Goal: Information Seeking & Learning: Learn about a topic

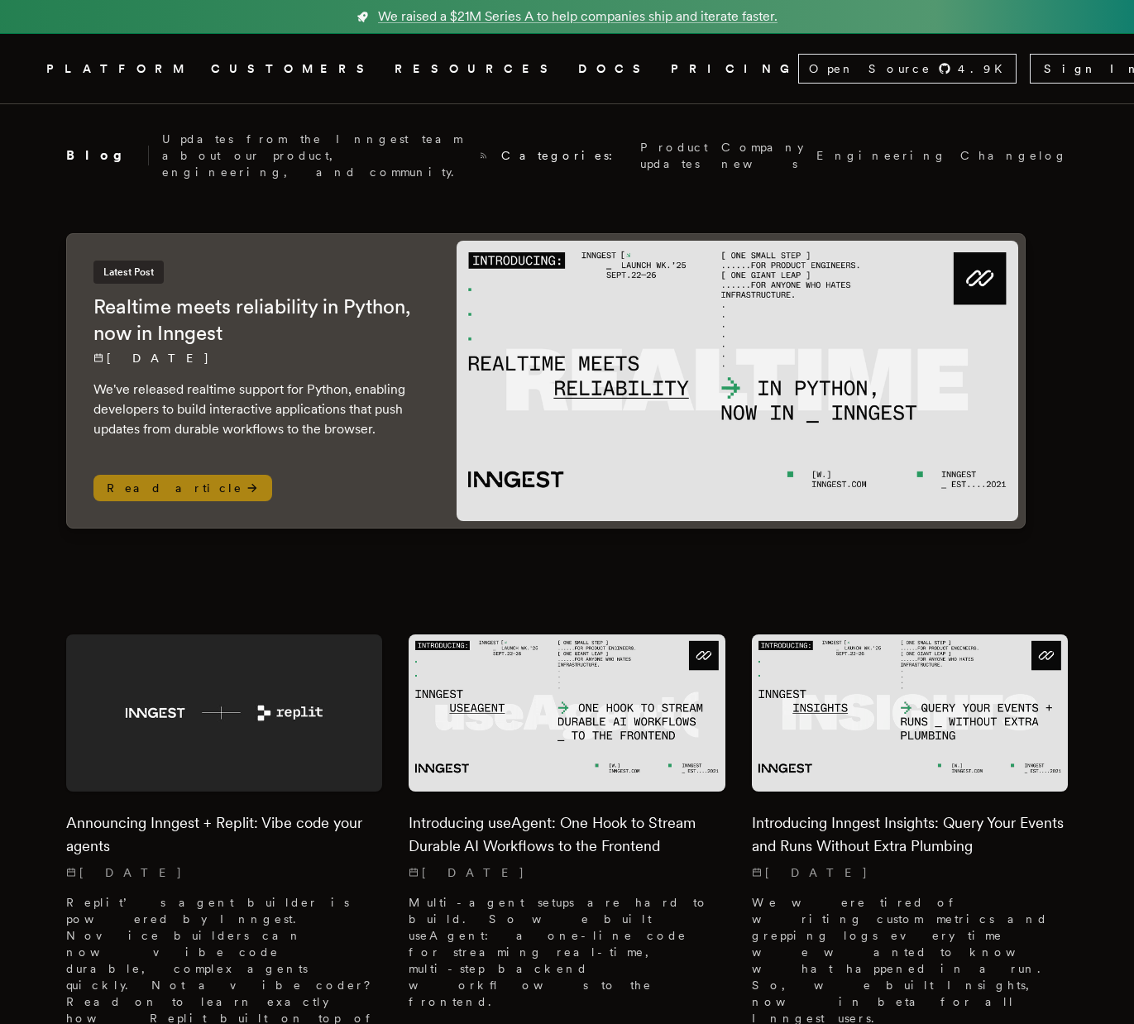
click at [355, 348] on div "Latest Post Realtime meets reliability in Python, now in Inngest [DATE] We've r…" at bounding box center [258, 349] width 330 height 179
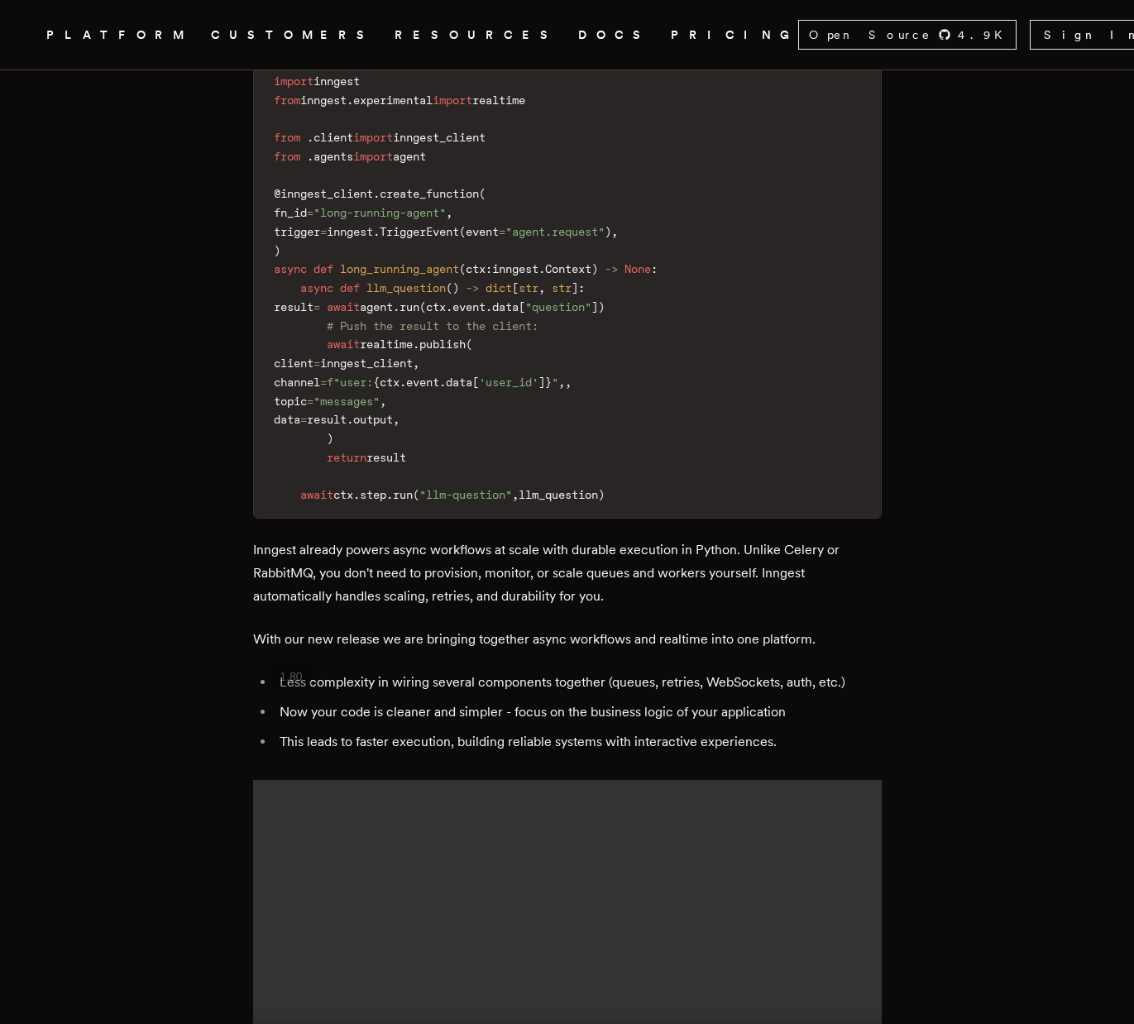
scroll to position [1961, 0]
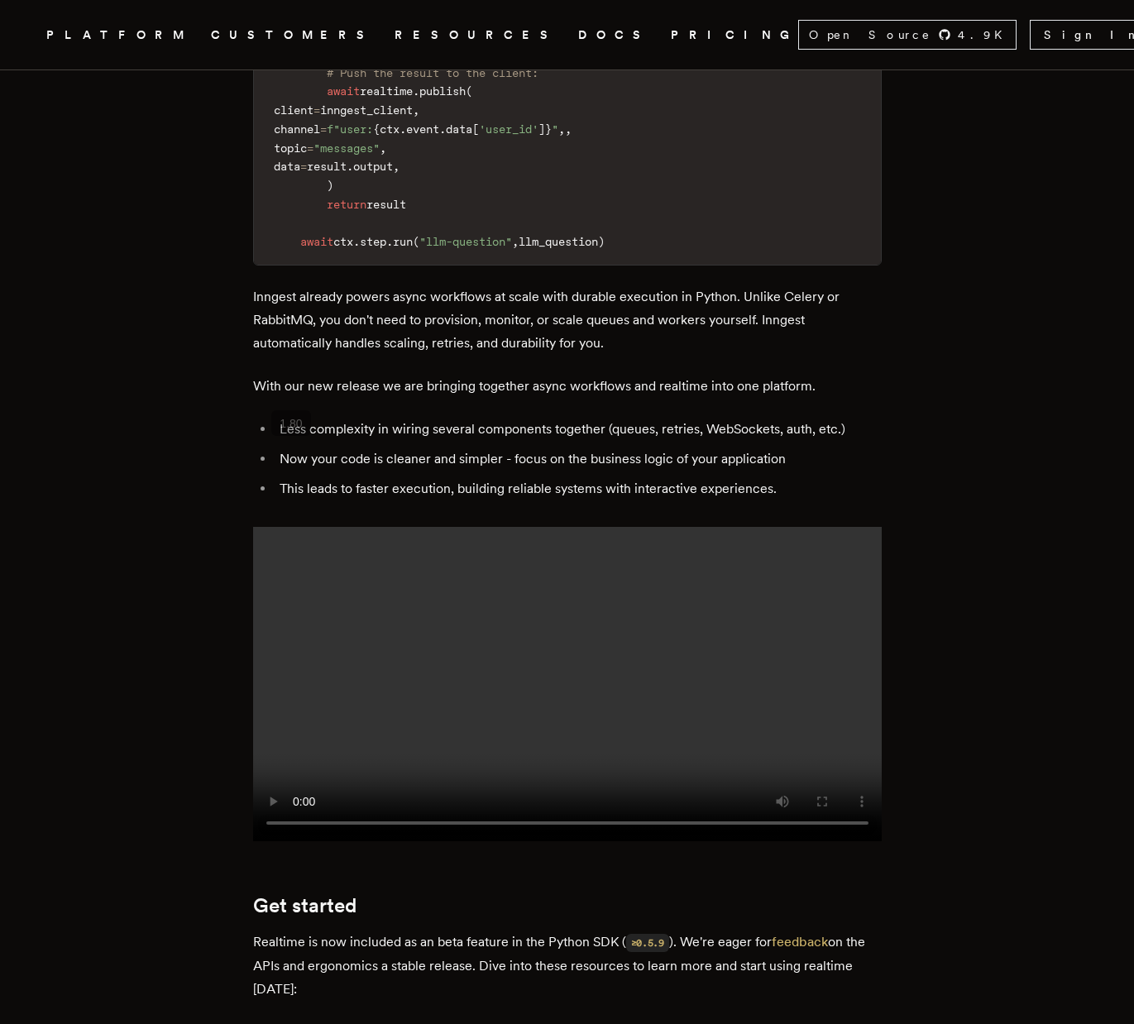
click at [428, 447] on li "Now your code is cleaner and simpler - focus on the business logic of your appl…" at bounding box center [578, 458] width 607 height 23
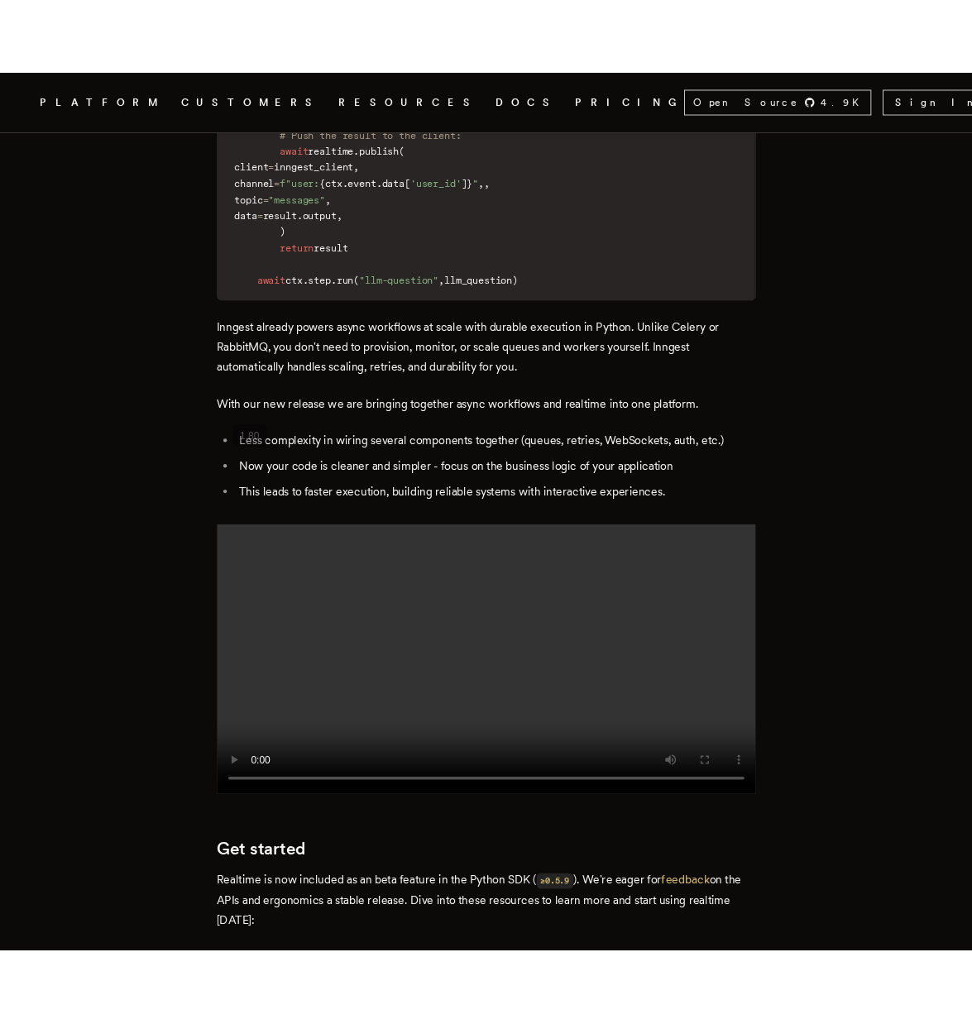
scroll to position [1917, 0]
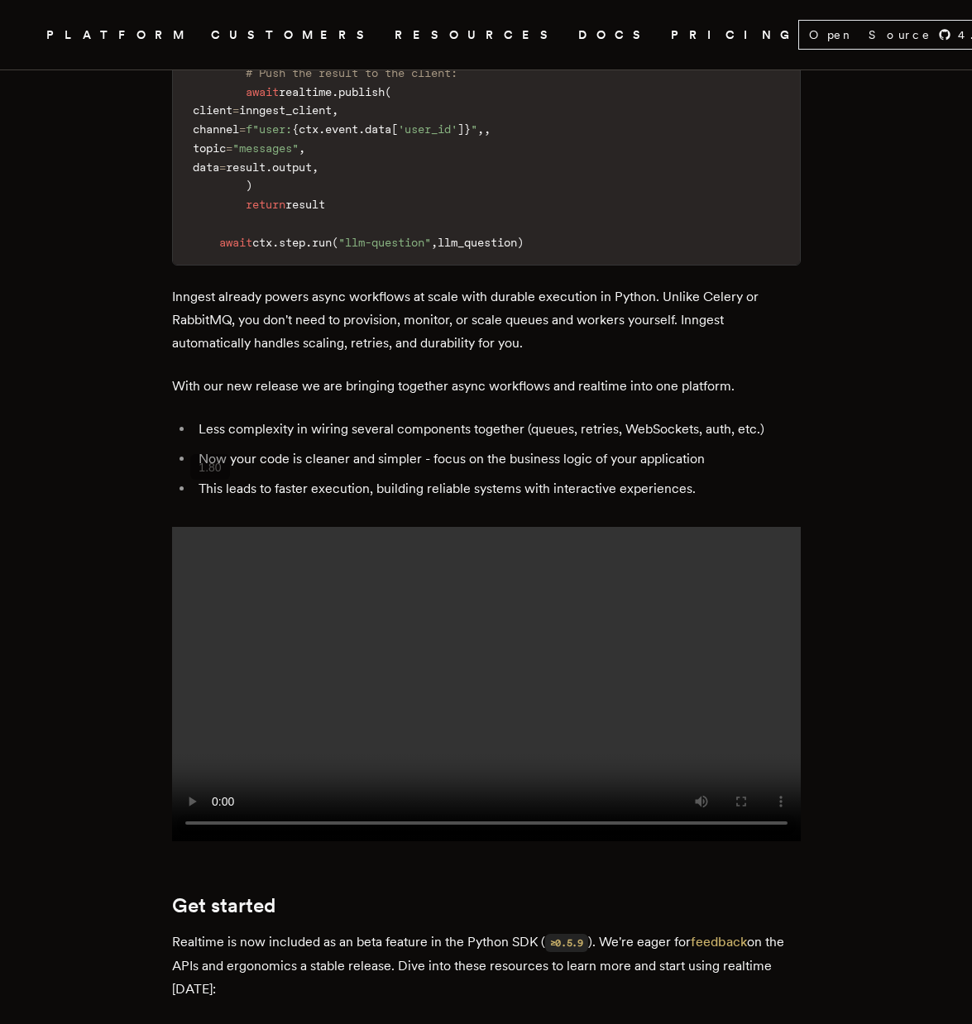
click at [562, 418] on li "Less complexity in wiring several components together (queues, retries, WebSock…" at bounding box center [496, 429] width 607 height 23
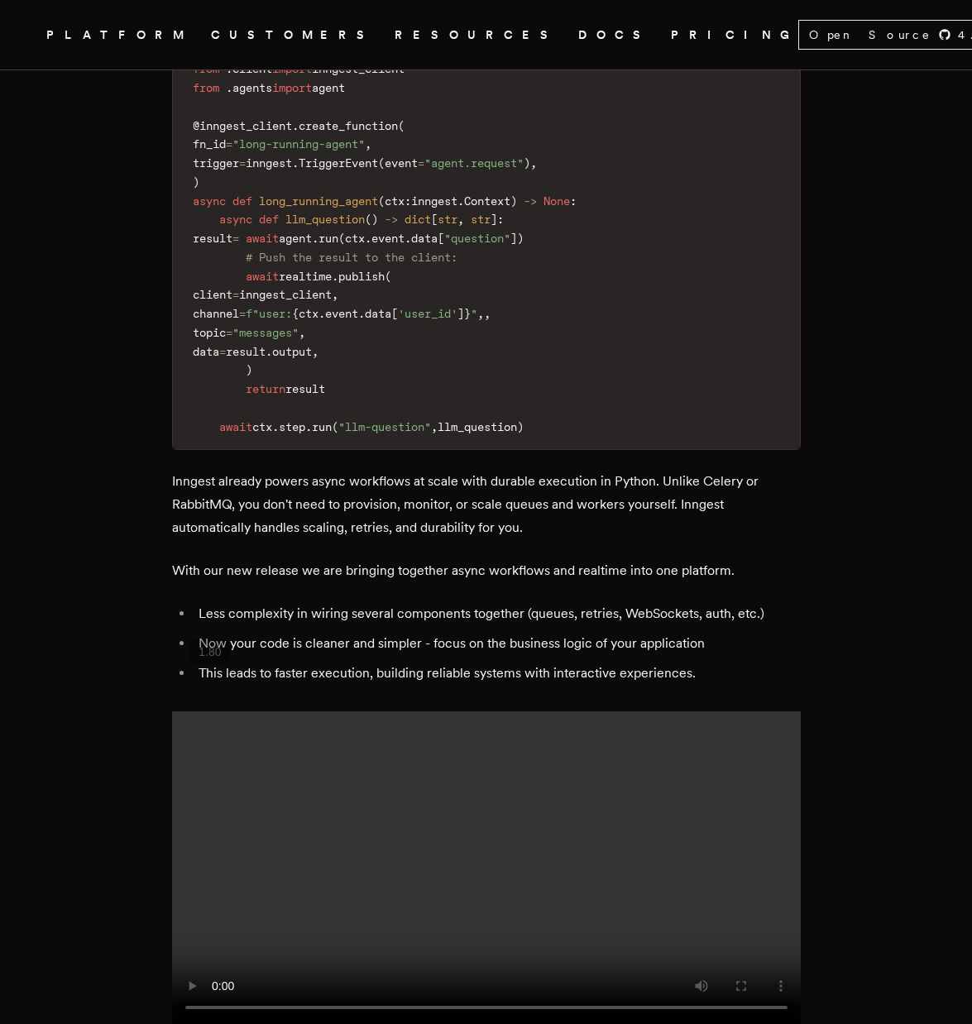
scroll to position [1957, 0]
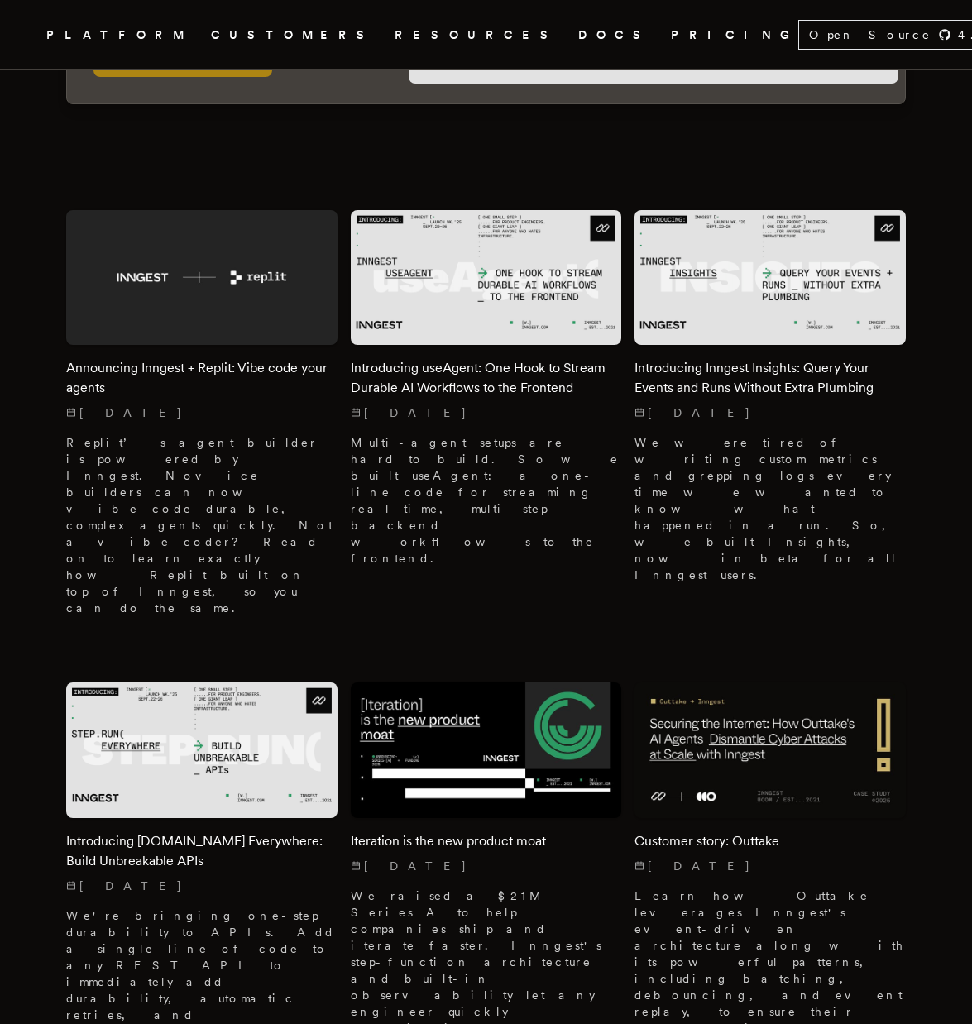
scroll to position [537, 0]
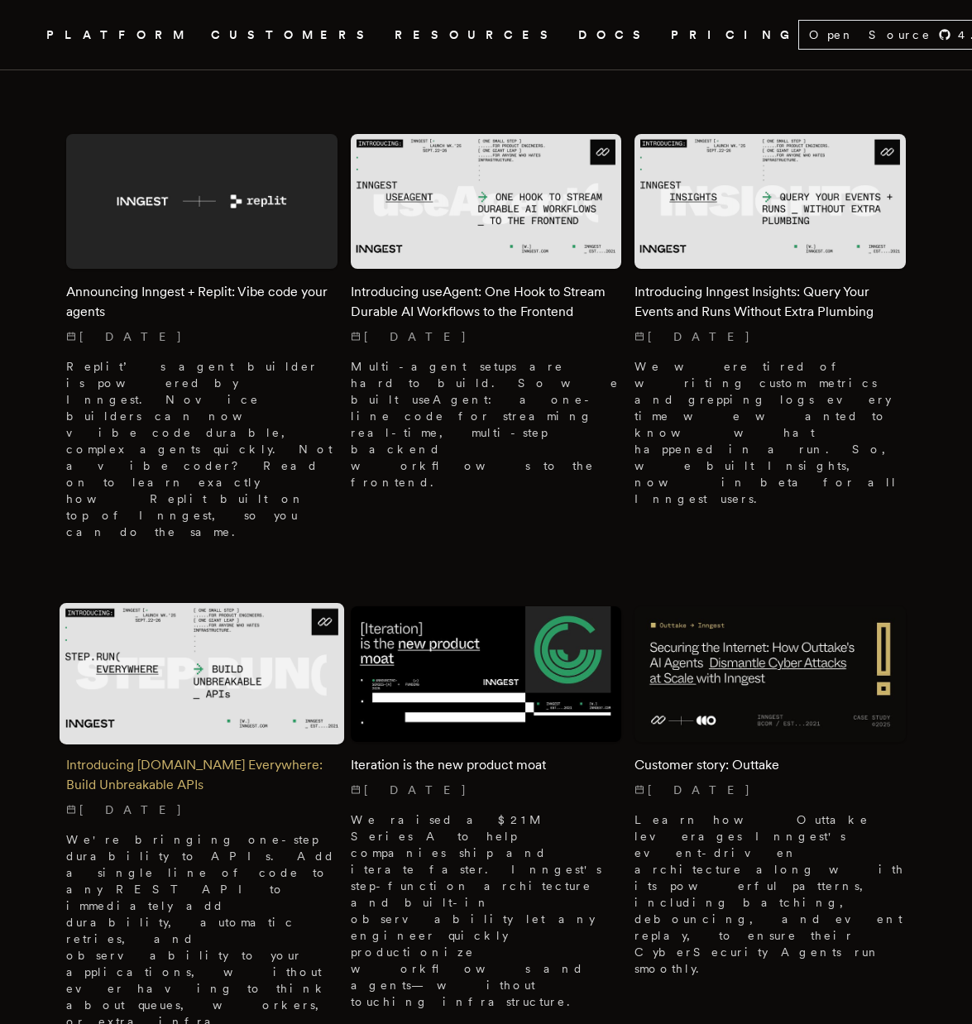
click at [201, 603] on img at bounding box center [202, 674] width 284 height 142
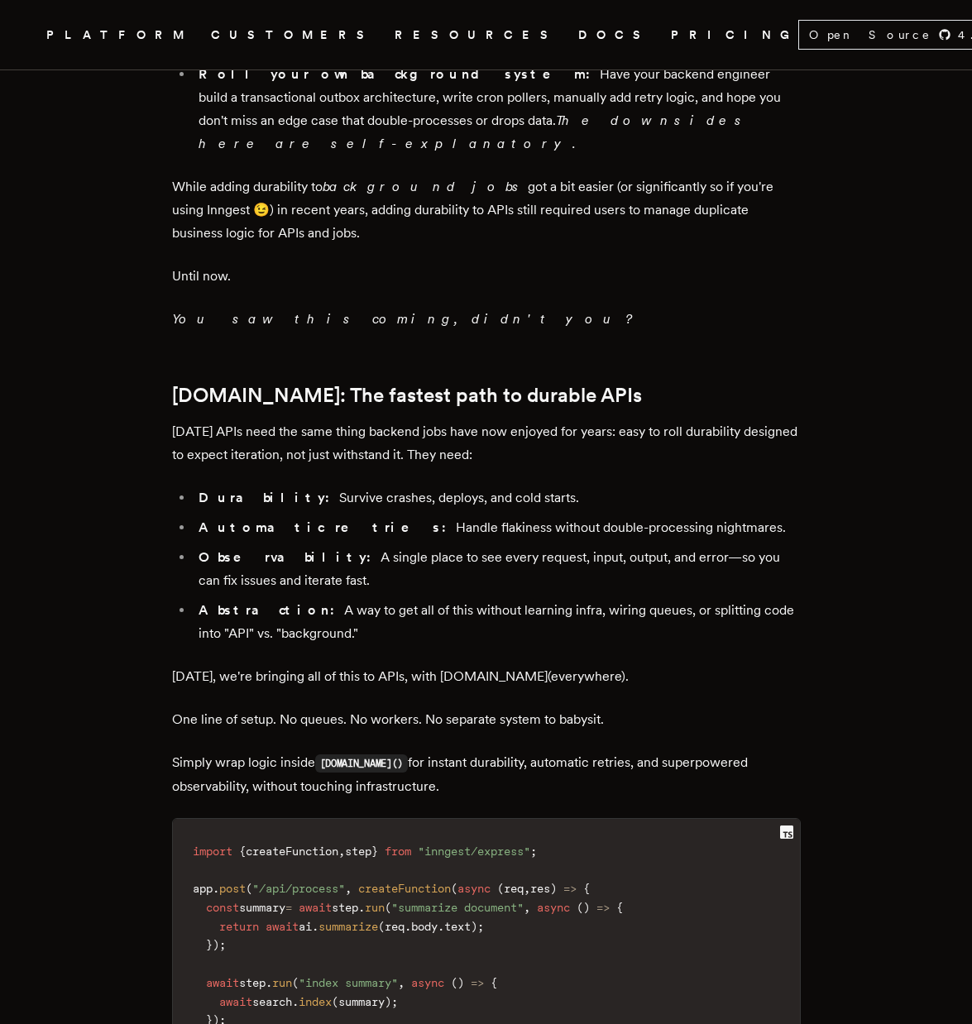
scroll to position [1543, 0]
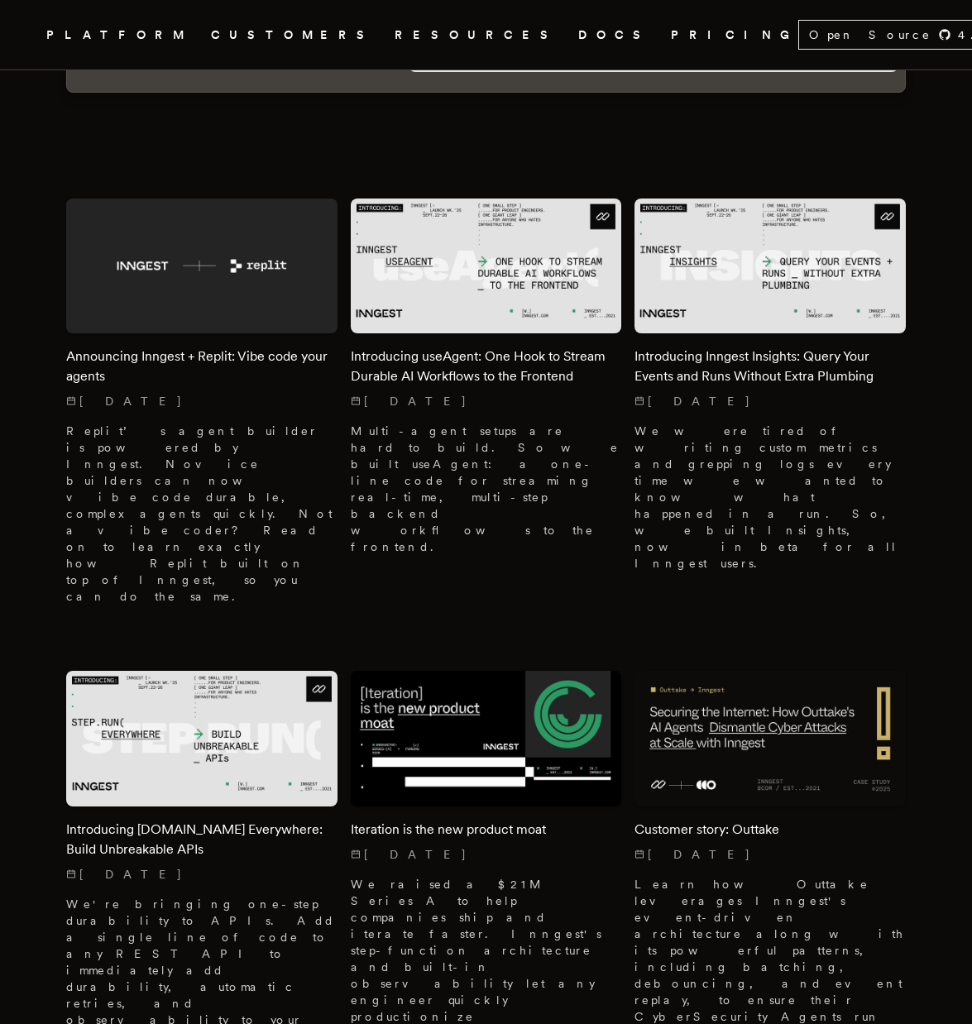
scroll to position [437, 0]
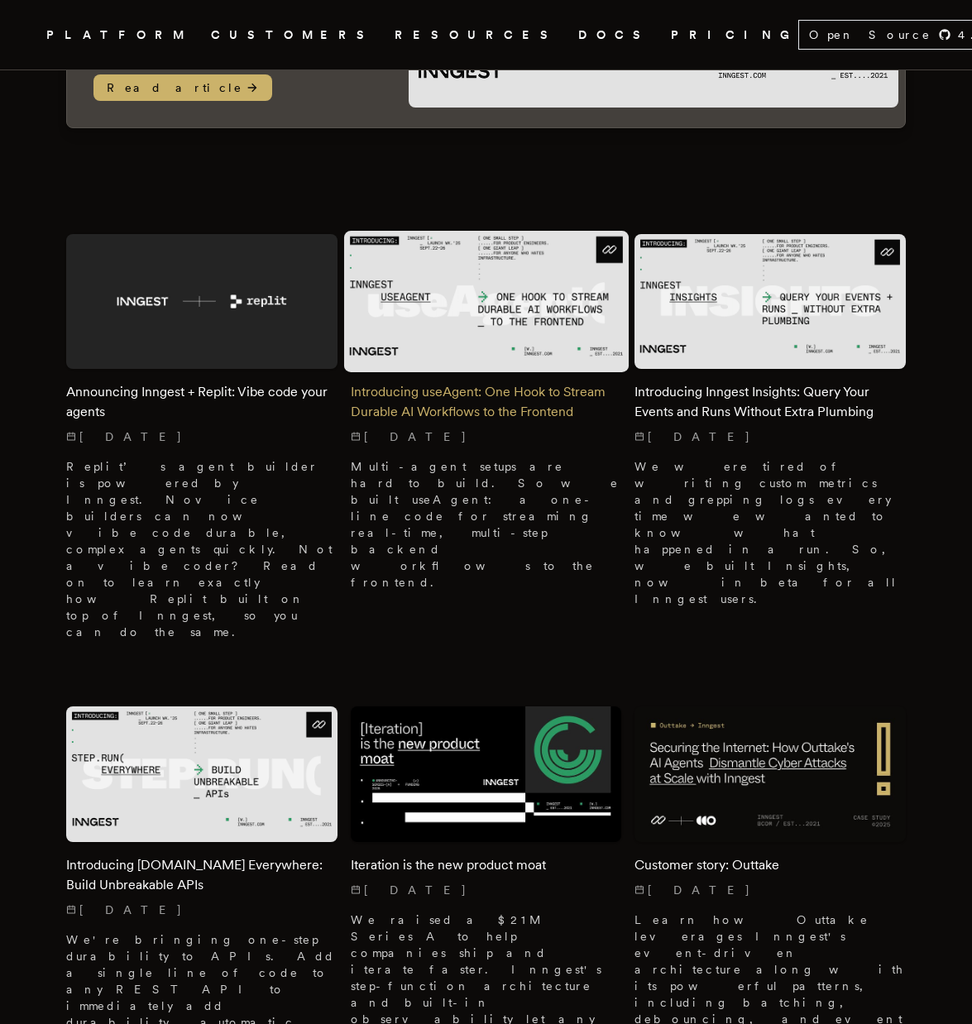
click at [471, 320] on img at bounding box center [485, 302] width 284 height 142
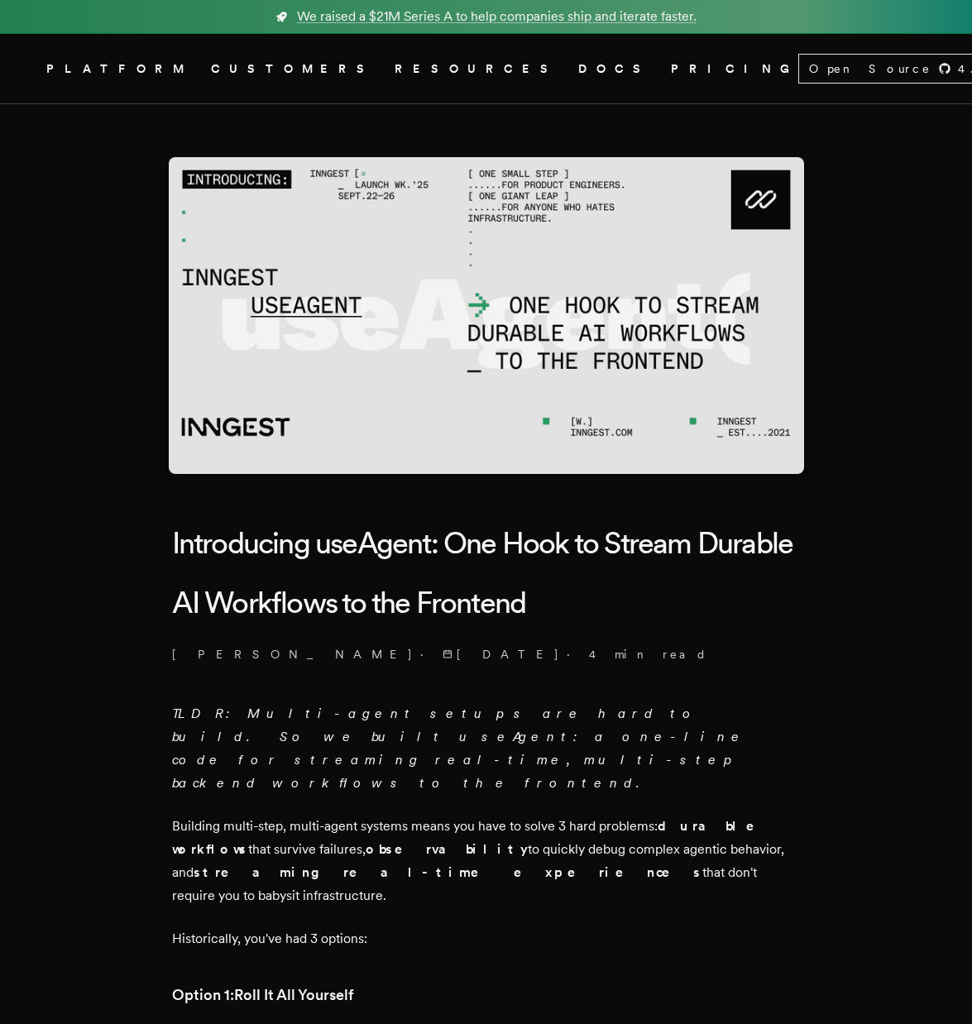
click at [497, 340] on img at bounding box center [486, 315] width 635 height 317
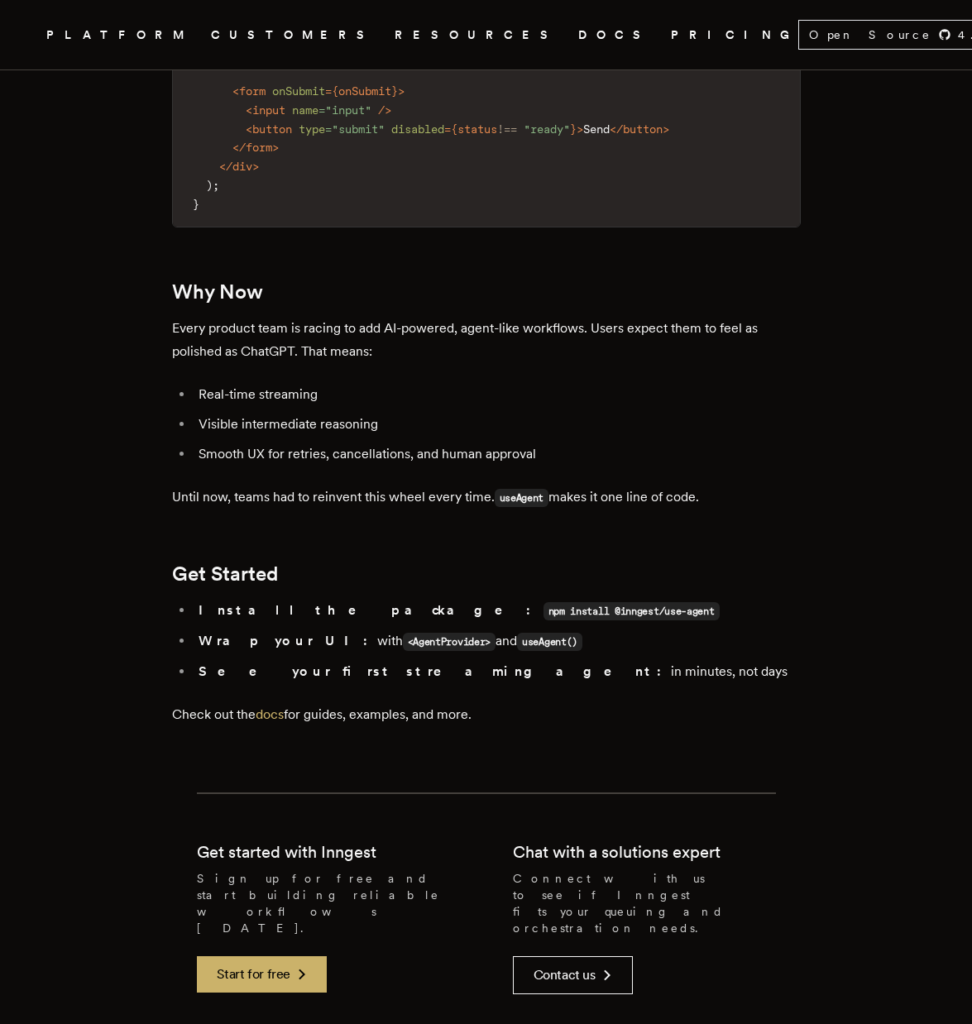
scroll to position [2788, 0]
click at [280, 705] on link "docs" at bounding box center [270, 713] width 28 height 16
